Goal: Information Seeking & Learning: Learn about a topic

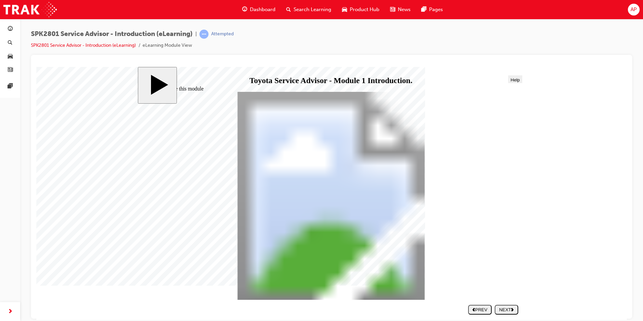
click at [508, 308] on div "NEXT" at bounding box center [507, 309] width 18 height 5
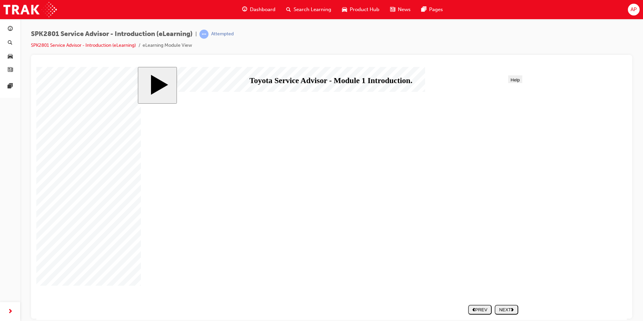
click at [512, 309] on icon "next" at bounding box center [512, 309] width 3 height 4
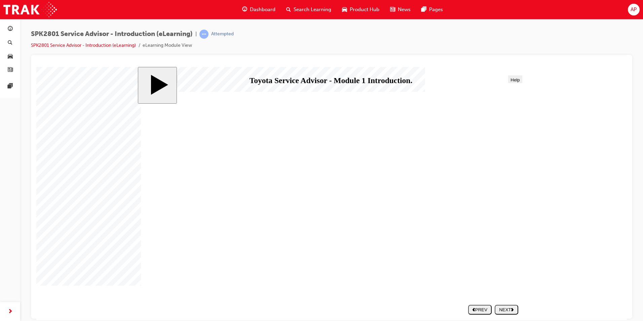
click at [508, 314] on button "NEXT" at bounding box center [507, 309] width 24 height 10
click at [513, 307] on div "NEXT" at bounding box center [507, 309] width 18 height 5
click at [507, 310] on div "NEXT" at bounding box center [507, 309] width 18 height 5
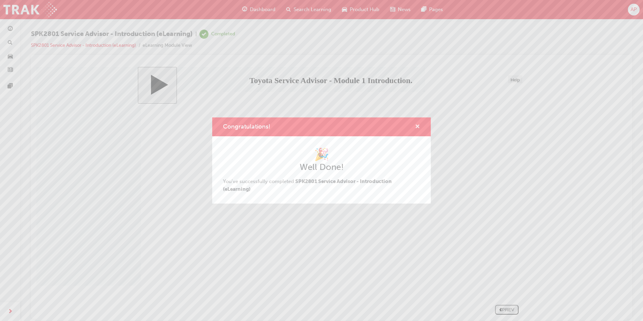
click at [417, 125] on span "cross-icon" at bounding box center [417, 127] width 5 height 6
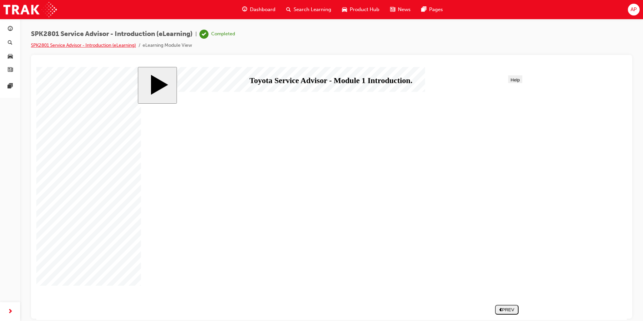
click at [54, 44] on link "SPK2801 Service Advisor - Introduction (eLearning)" at bounding box center [83, 45] width 105 height 6
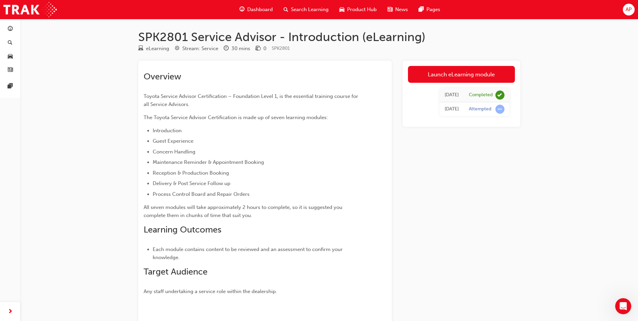
click at [481, 113] on div "Attempted" at bounding box center [487, 109] width 36 height 9
click at [495, 108] on span "learningRecordVerb_ATTEMPT-icon" at bounding box center [499, 109] width 9 height 9
click at [271, 8] on span "Dashboard" at bounding box center [260, 10] width 26 height 8
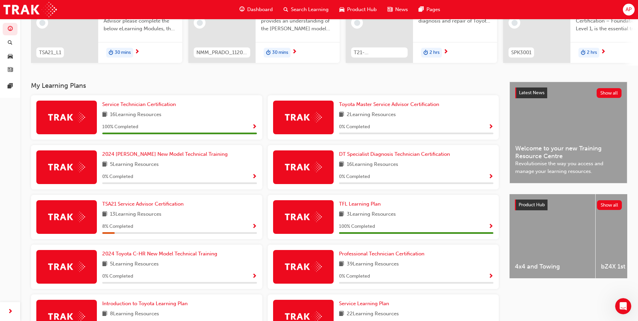
scroll to position [101, 0]
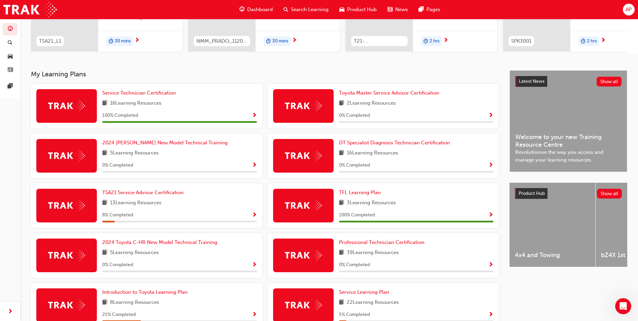
click at [184, 207] on div "13 Learning Resources" at bounding box center [179, 203] width 155 height 8
click at [172, 194] on span "TSA21 Service Advisor Certification" at bounding box center [142, 192] width 81 height 6
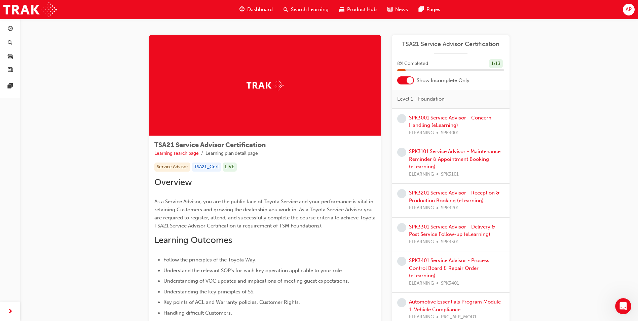
click at [403, 83] on div at bounding box center [405, 80] width 17 height 8
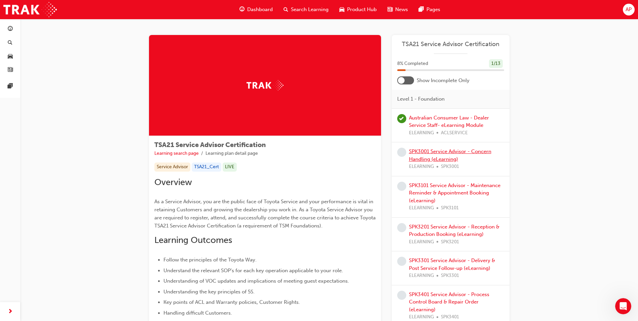
click at [449, 156] on link "SPK3001 Service Advisor - Concern Handling (eLearning)" at bounding box center [450, 155] width 82 height 14
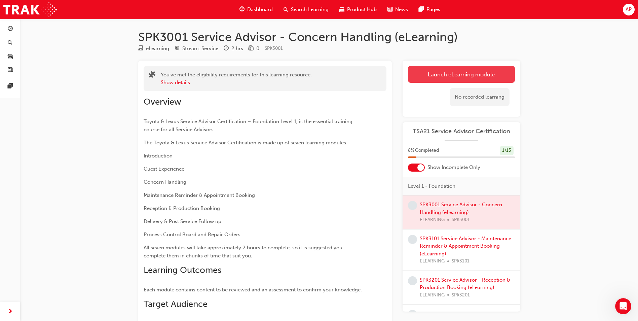
click at [446, 75] on link "Launch eLearning module" at bounding box center [461, 74] width 107 height 17
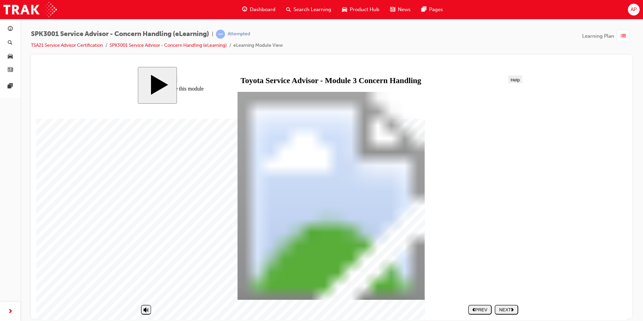
click at [511, 312] on button "NEXT" at bounding box center [507, 309] width 24 height 10
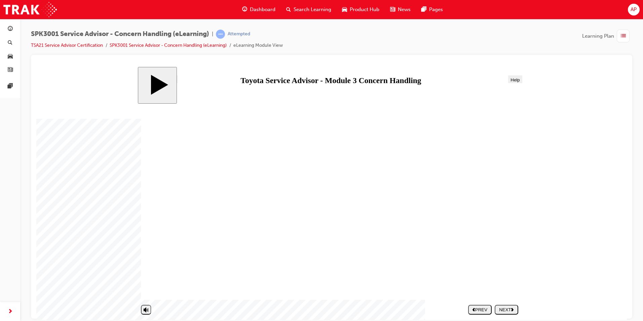
click at [511, 311] on div "NEXT" at bounding box center [507, 309] width 18 height 5
click at [511, 311] on div "SUBMIT" at bounding box center [507, 309] width 18 height 5
drag, startPoint x: 365, startPoint y: 160, endPoint x: 459, endPoint y: 212, distance: 107.8
drag, startPoint x: 339, startPoint y: 214, endPoint x: 438, endPoint y: 262, distance: 109.4
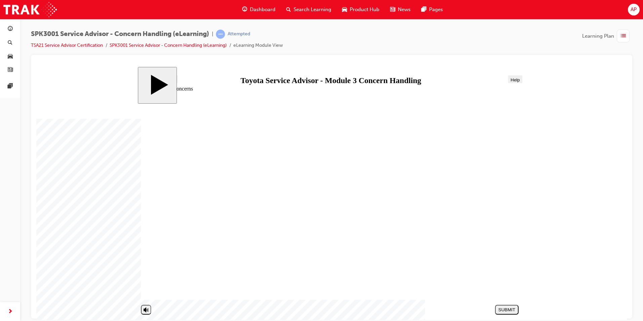
drag, startPoint x: 356, startPoint y: 261, endPoint x: 460, endPoint y: 158, distance: 146.8
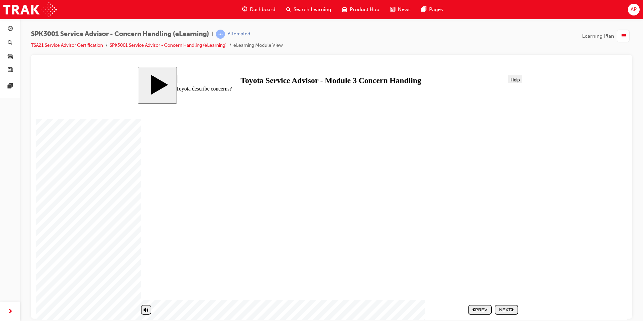
click at [509, 309] on div "NEXT" at bounding box center [507, 309] width 18 height 5
drag, startPoint x: 148, startPoint y: 294, endPoint x: 146, endPoint y: 280, distance: 14.5
type input "10"
click at [146, 290] on input "volume" at bounding box center [163, 292] width 42 height 5
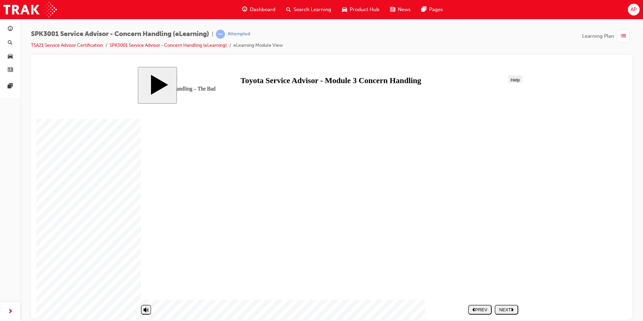
click at [562, 100] on body "slide: Concern Handling – The Bad Concern Handling – The Bad Round Same Side Co…" at bounding box center [331, 193] width 591 height 253
click at [507, 309] on div "NEXT" at bounding box center [507, 309] width 18 height 5
click at [503, 308] on div "NEXT" at bounding box center [507, 309] width 18 height 5
click at [480, 312] on div "PREV" at bounding box center [480, 309] width 18 height 5
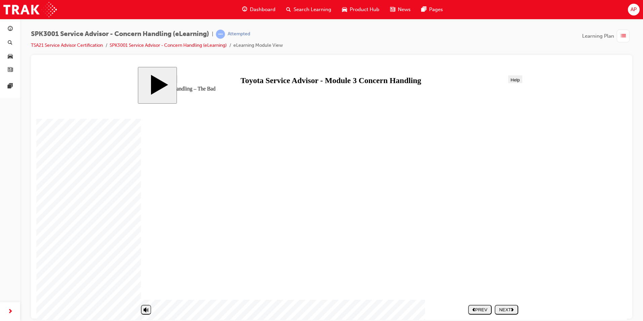
click at [494, 309] on nav "SUBMIT NEXT PREV" at bounding box center [491, 309] width 53 height 15
click at [495, 307] on nav "SUBMIT NEXT PREV" at bounding box center [491, 309] width 53 height 15
click at [503, 305] on button "NEXT" at bounding box center [507, 309] width 24 height 10
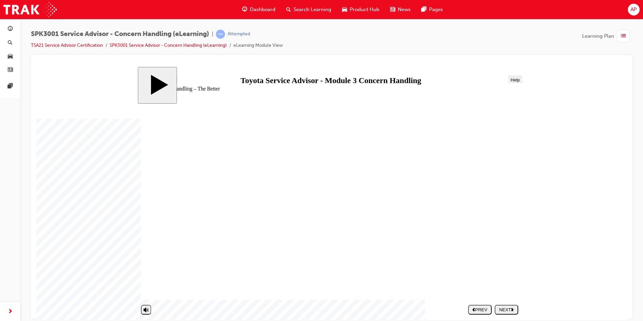
click at [545, 83] on body "slide: Concern Handling – The Better Concern Handling – The Better Round Same S…" at bounding box center [331, 193] width 591 height 253
click at [588, 66] on div at bounding box center [331, 63] width 591 height 7
click at [515, 306] on button "NEXT" at bounding box center [507, 309] width 24 height 10
click at [500, 307] on div "NEXT" at bounding box center [507, 309] width 18 height 5
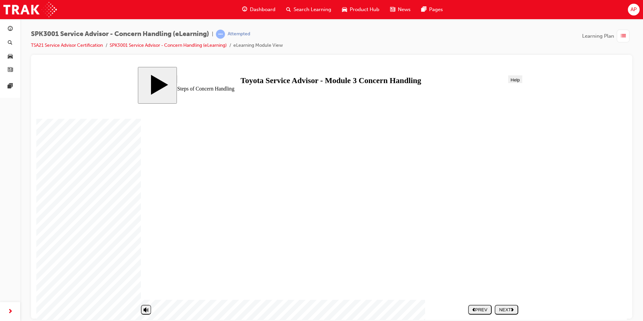
click at [504, 312] on div "NEXT" at bounding box center [507, 309] width 18 height 5
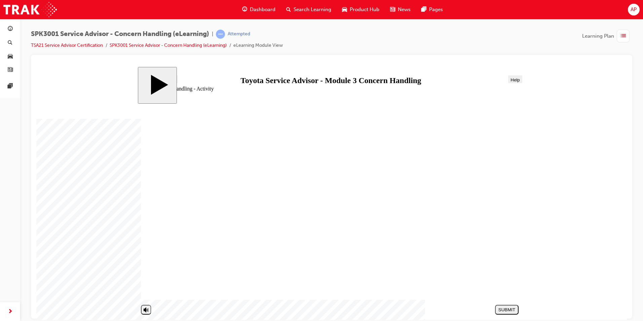
drag, startPoint x: 219, startPoint y: 270, endPoint x: 426, endPoint y: 159, distance: 234.9
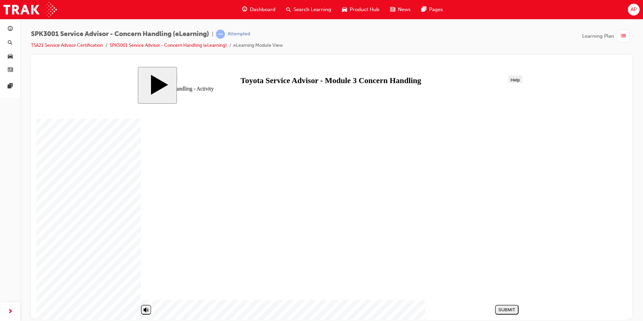
drag, startPoint x: 218, startPoint y: 270, endPoint x: 415, endPoint y: 153, distance: 228.9
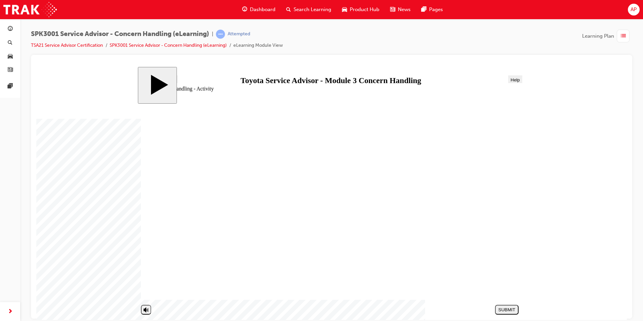
drag, startPoint x: 244, startPoint y: 240, endPoint x: 438, endPoint y: 245, distance: 193.5
drag, startPoint x: 206, startPoint y: 239, endPoint x: 409, endPoint y: 153, distance: 220.4
drag, startPoint x: 211, startPoint y: 271, endPoint x: 411, endPoint y: 177, distance: 220.6
drag, startPoint x: 245, startPoint y: 224, endPoint x: 460, endPoint y: 192, distance: 217.3
drag, startPoint x: 421, startPoint y: 193, endPoint x: 423, endPoint y: 213, distance: 19.6
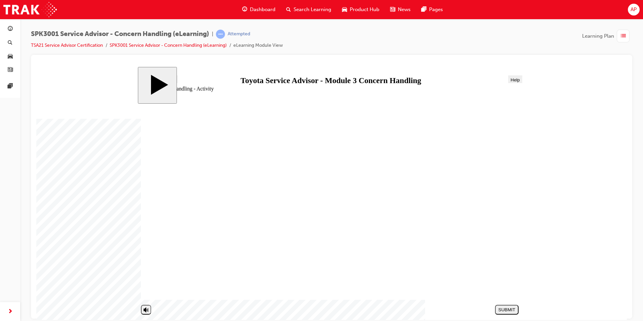
drag, startPoint x: 283, startPoint y: 220, endPoint x: 466, endPoint y: 188, distance: 186.2
drag, startPoint x: 225, startPoint y: 250, endPoint x: 244, endPoint y: 244, distance: 20.3
drag, startPoint x: 245, startPoint y: 190, endPoint x: 459, endPoint y: 214, distance: 215.6
drag, startPoint x: 235, startPoint y: 258, endPoint x: 418, endPoint y: 214, distance: 188.1
drag, startPoint x: 237, startPoint y: 192, endPoint x: 426, endPoint y: 232, distance: 192.3
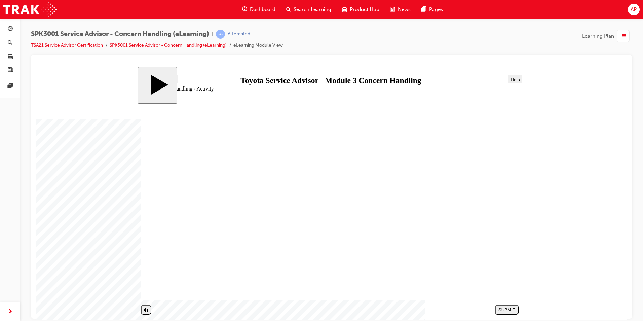
drag, startPoint x: 227, startPoint y: 208, endPoint x: 435, endPoint y: 231, distance: 209.2
drag, startPoint x: 235, startPoint y: 280, endPoint x: 427, endPoint y: 226, distance: 199.6
drag, startPoint x: 236, startPoint y: 193, endPoint x: 231, endPoint y: 199, distance: 7.9
drag, startPoint x: 232, startPoint y: 209, endPoint x: 427, endPoint y: 245, distance: 198.1
drag, startPoint x: 290, startPoint y: 197, endPoint x: 480, endPoint y: 272, distance: 204.5
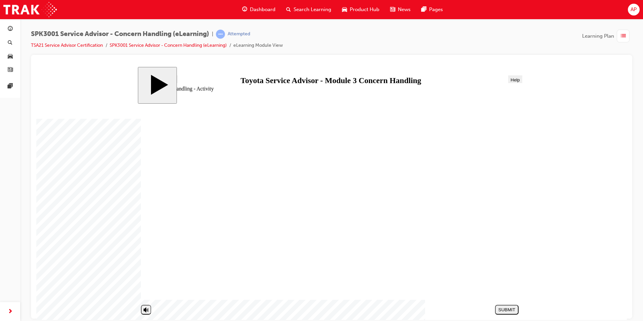
click at [507, 305] on button "SUBMIT" at bounding box center [507, 309] width 24 height 10
click at [509, 311] on div "NEXT" at bounding box center [507, 309] width 18 height 5
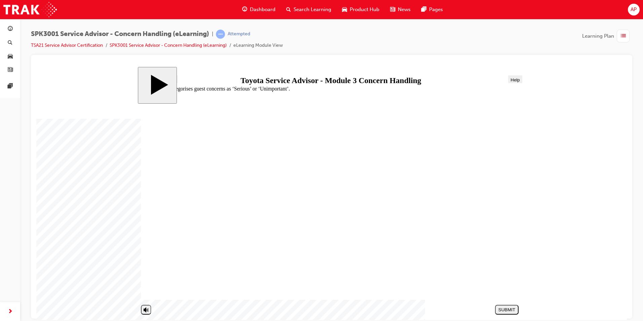
radio input "true"
click at [508, 306] on button "SUBMIT" at bounding box center [507, 309] width 24 height 10
radio input "true"
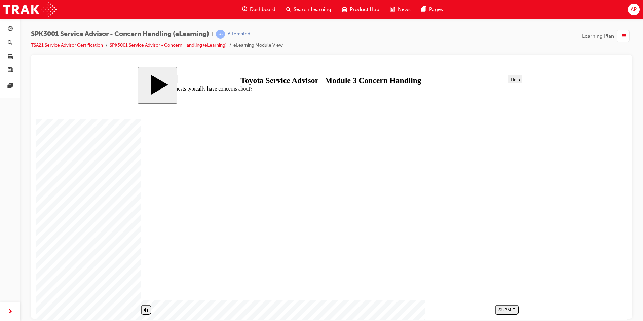
click at [507, 311] on div "SUBMIT" at bounding box center [507, 309] width 18 height 5
radio input "true"
click at [499, 307] on div "SUBMIT" at bounding box center [507, 309] width 18 height 5
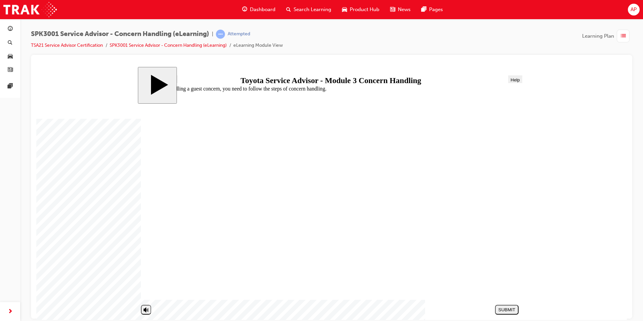
radio input "true"
click at [498, 307] on div "SUBMIT" at bounding box center [507, 309] width 18 height 5
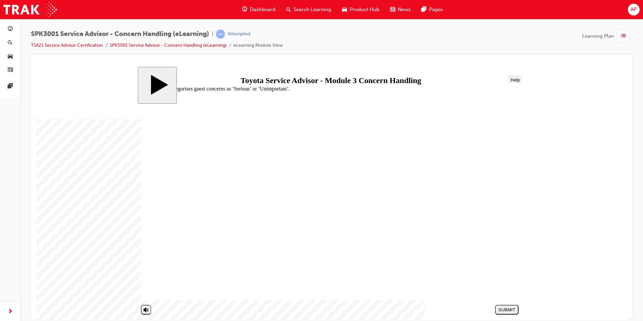
radio input "true"
click at [500, 314] on button "SUBMIT" at bounding box center [507, 309] width 24 height 10
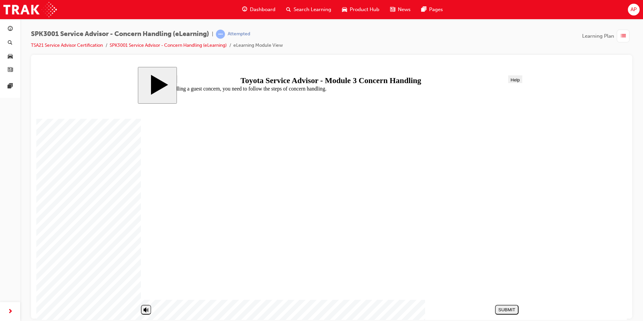
radio input "true"
click at [511, 306] on button "SUBMIT" at bounding box center [507, 309] width 24 height 10
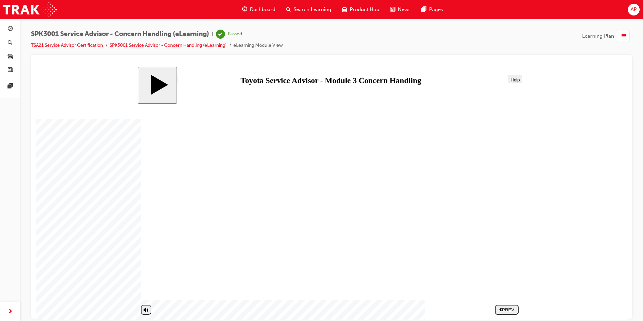
click at [498, 311] on div "PREV" at bounding box center [507, 309] width 18 height 5
click at [82, 45] on link "TSA21 Service Advisor Certification" at bounding box center [67, 45] width 72 height 6
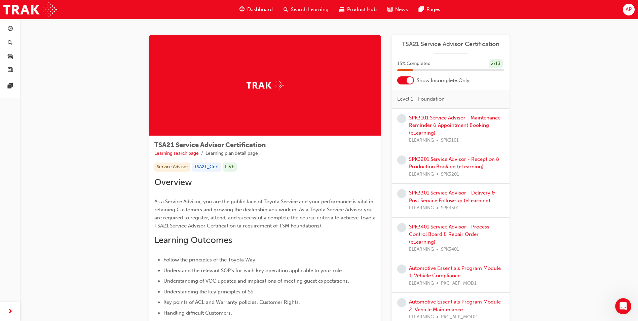
drag, startPoint x: 399, startPoint y: 73, endPoint x: 399, endPoint y: 81, distance: 7.4
click at [399, 80] on div "TSA21 Service Advisor Certification 15 % Completed 2 / 13 Show Incomplete Only …" at bounding box center [451, 280] width 118 height 490
click at [400, 81] on div at bounding box center [405, 80] width 17 height 8
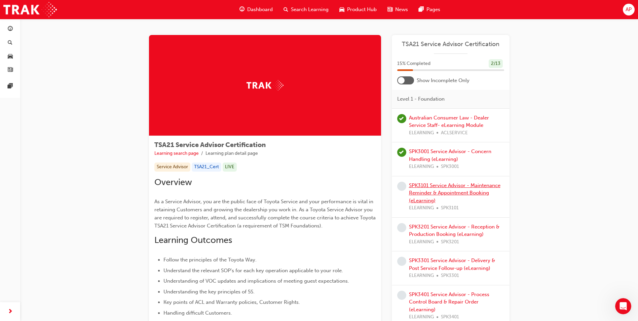
click at [435, 187] on link "SPK3101 Service Advisor - Maintenance Reminder & Appointment Booking (eLearning)" at bounding box center [454, 192] width 91 height 21
